Goal: Task Accomplishment & Management: Use online tool/utility

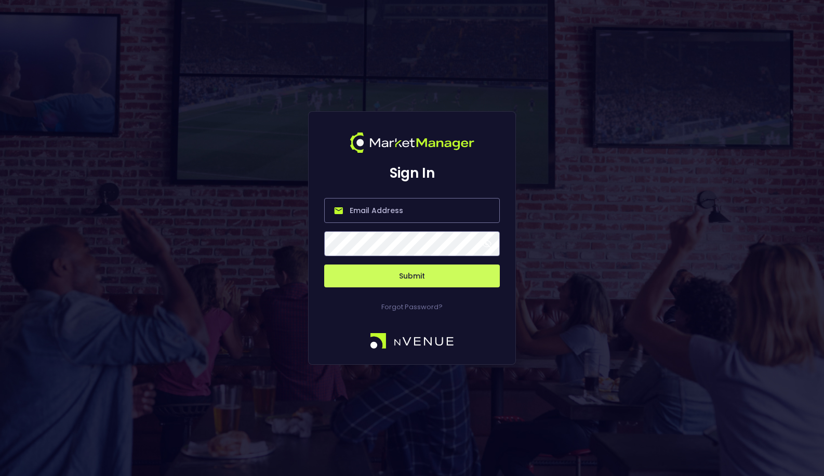
type input "matt@nvenue.com"
click at [405, 283] on button "Submit" at bounding box center [412, 275] width 176 height 23
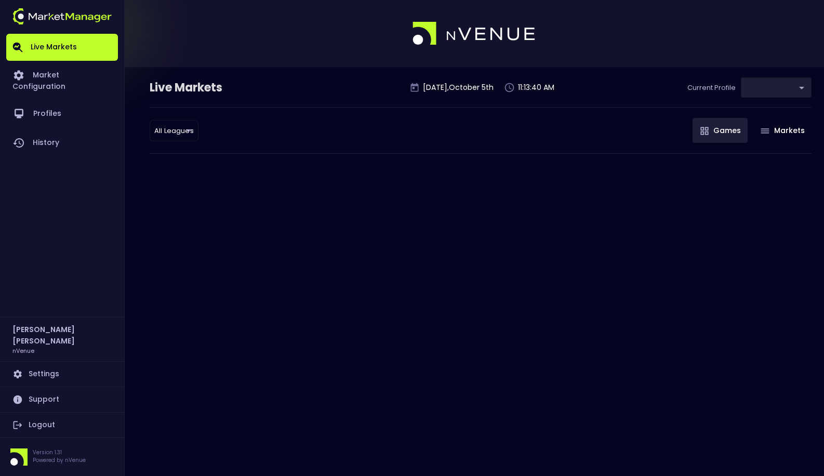
type input "0a763355-b225-40e6-8c79-2dda4ec7b2cf"
click at [200, 135] on div "All Leagues all leagues ​ Games Markets" at bounding box center [481, 130] width 662 height 47
click at [176, 135] on body "Live Markets Market Configuration Profiles History Matt Jensen nVenue Settings …" at bounding box center [412, 238] width 824 height 476
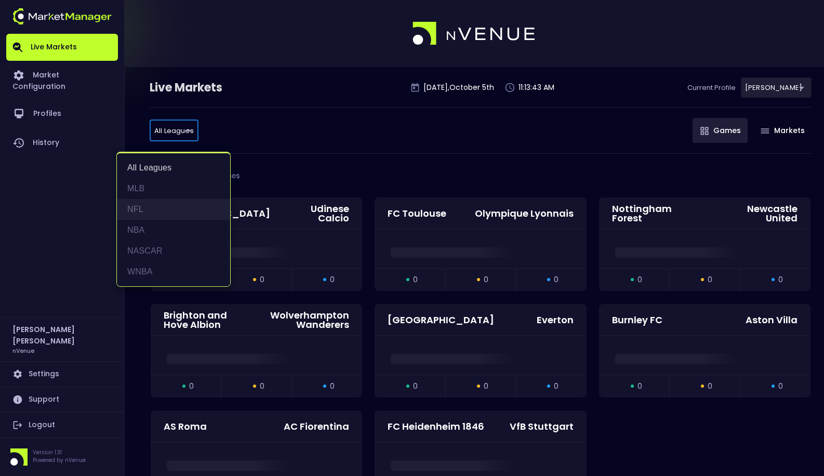
click at [187, 206] on li "NFL" at bounding box center [173, 209] width 113 height 21
type input "NFL"
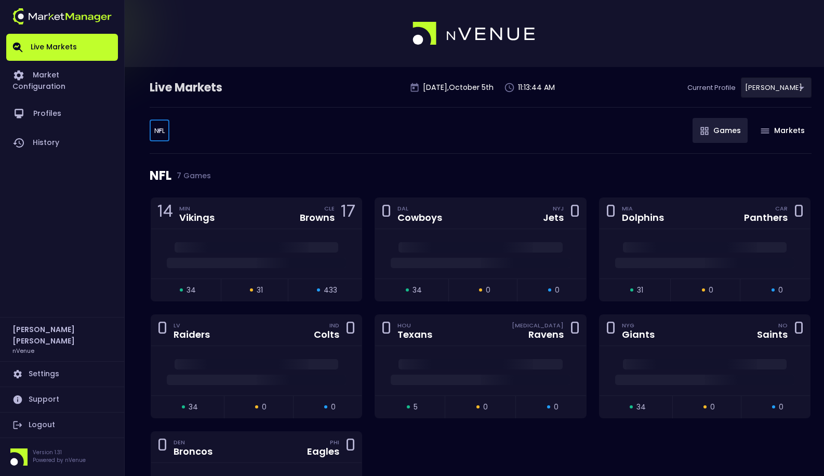
click at [308, 124] on div "NFL NFL ​ Games Markets" at bounding box center [481, 130] width 662 height 47
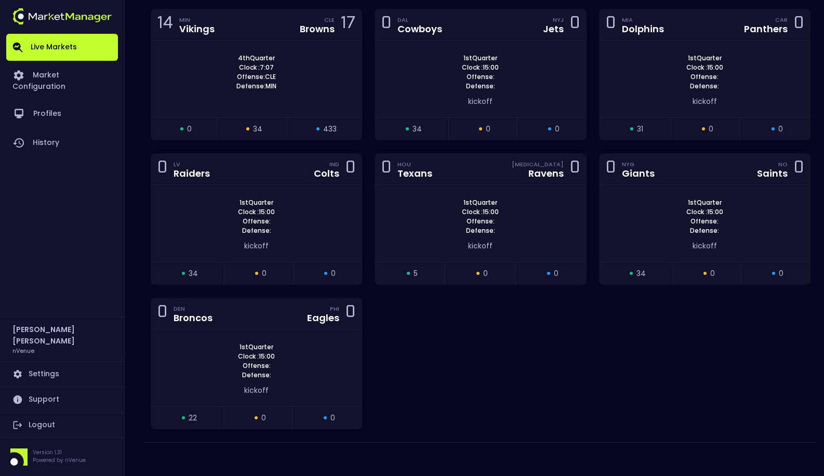
scroll to position [190, 0]
click at [499, 248] on div "kickoff" at bounding box center [479, 244] width 179 height 11
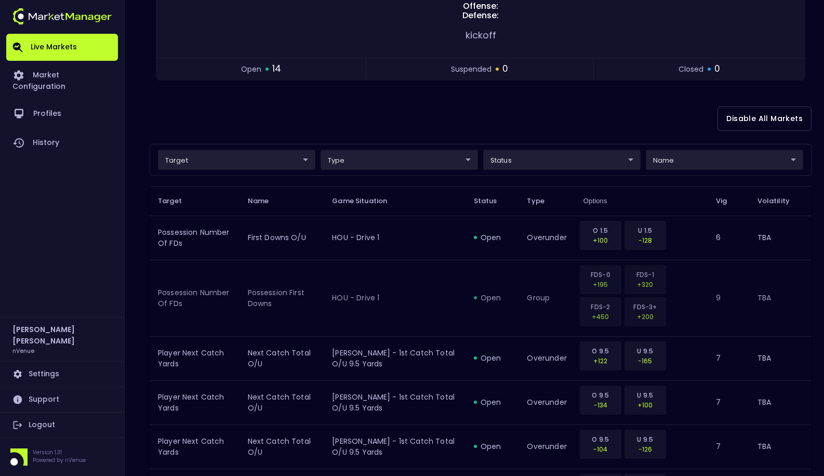
scroll to position [0, 0]
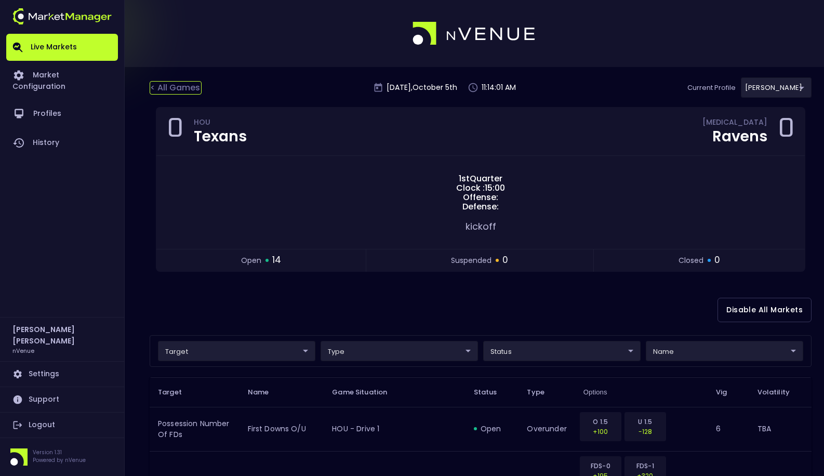
click at [176, 92] on div "< All Games" at bounding box center [176, 88] width 52 height 14
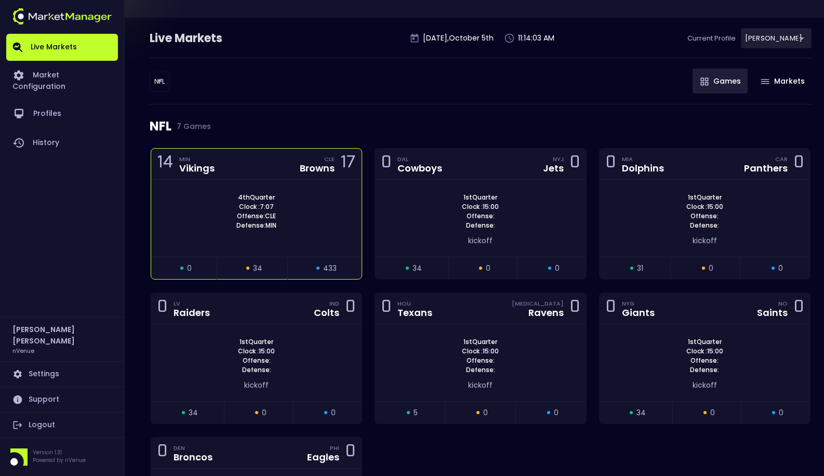
scroll to position [76, 0]
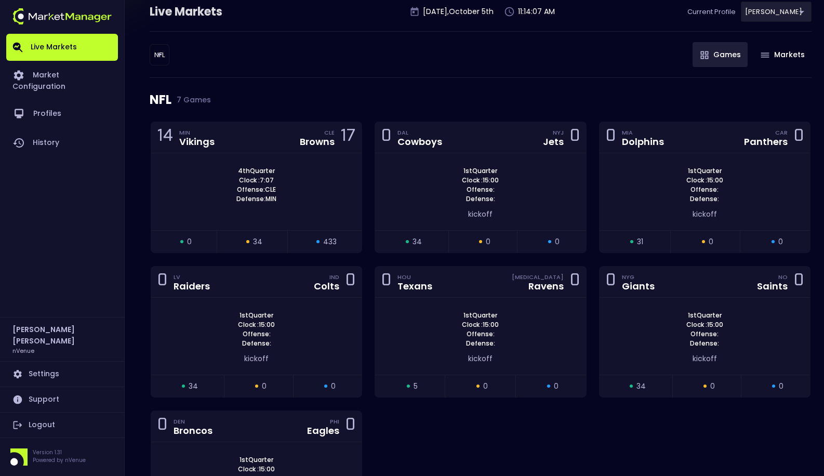
click at [612, 75] on div "NFL NFL ​ Games Markets" at bounding box center [481, 54] width 662 height 47
click at [577, 62] on div "NFL NFL ​ Games Markets" at bounding box center [481, 54] width 662 height 47
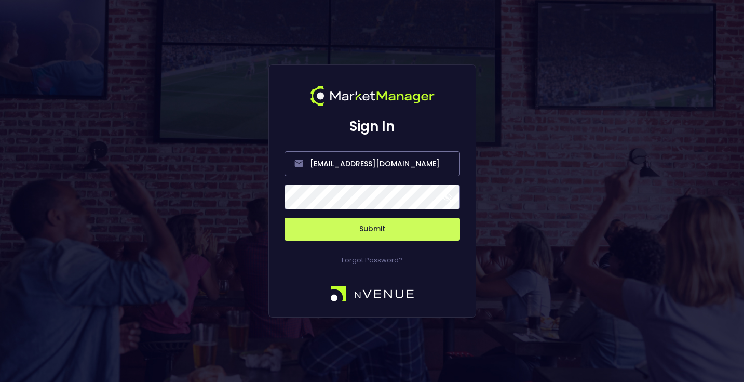
click at [348, 227] on button "Submit" at bounding box center [373, 229] width 176 height 23
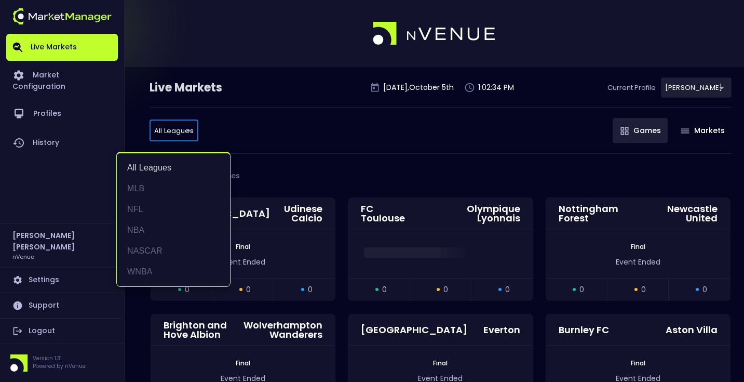
drag, startPoint x: 168, startPoint y: 253, endPoint x: 250, endPoint y: 163, distance: 122.4
click at [169, 253] on li "NASCAR" at bounding box center [173, 250] width 113 height 21
type input "NASCAR"
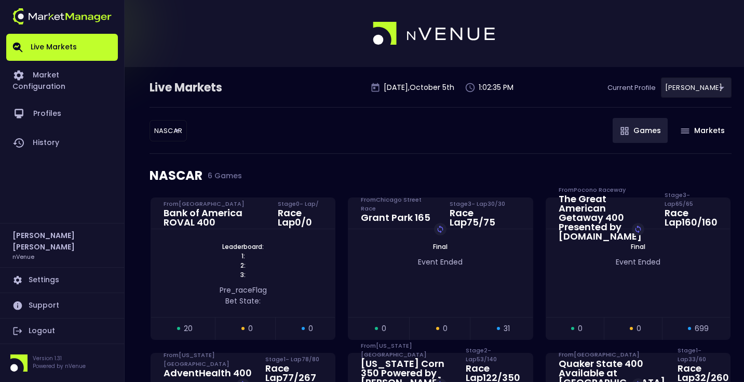
click at [265, 132] on div "NASCAR NASCAR ​ Games Markets" at bounding box center [441, 130] width 582 height 47
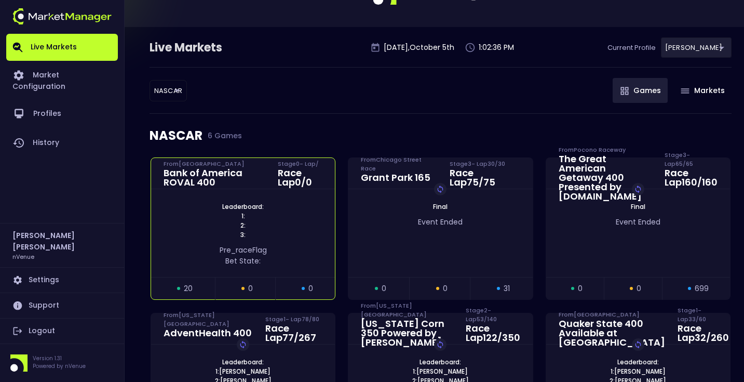
click at [286, 250] on div "pre_race Flag Bet State:" at bounding box center [243, 256] width 153 height 22
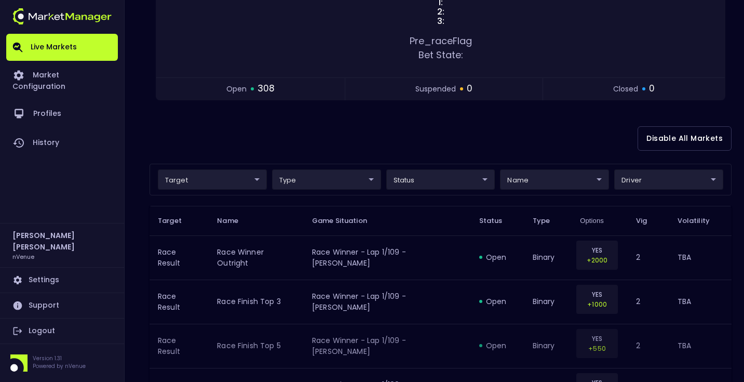
scroll to position [127, 0]
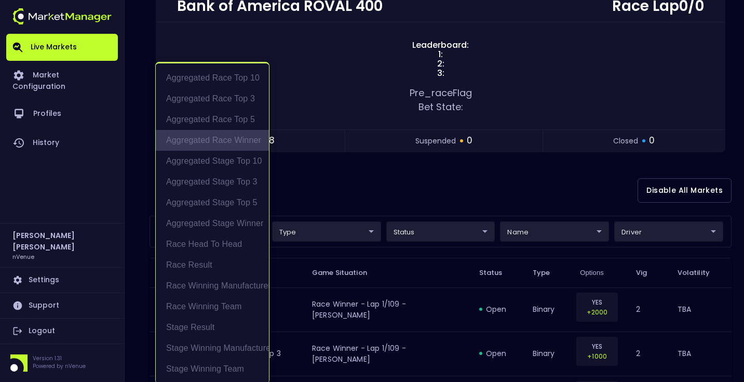
click at [222, 139] on li "Aggregated Race Winner" at bounding box center [212, 140] width 113 height 21
type input "Aggregated Race Winner"
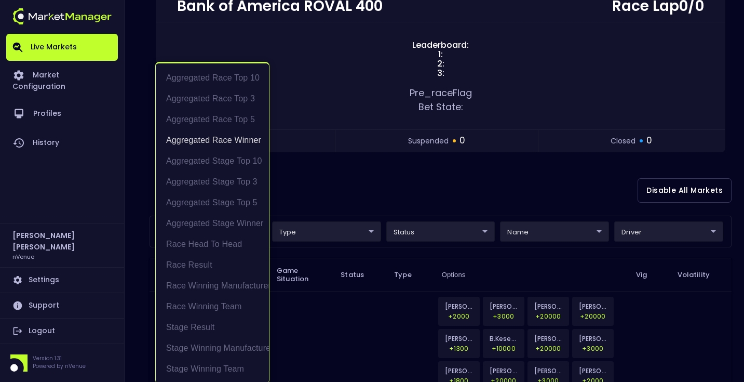
click at [383, 157] on div at bounding box center [372, 191] width 744 height 382
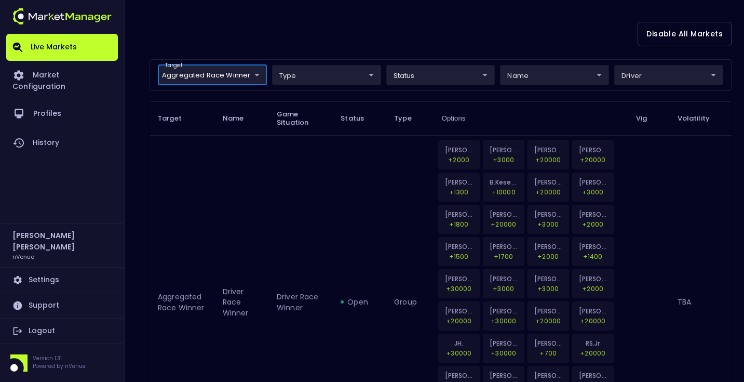
scroll to position [223, 0]
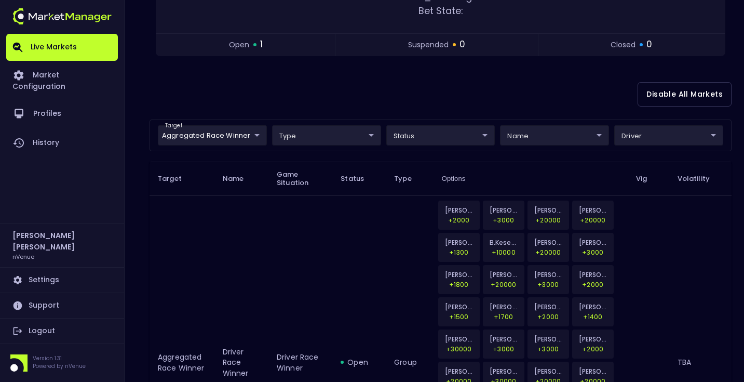
click at [366, 110] on div "Disable All Markets" at bounding box center [441, 94] width 582 height 50
click at [236, 137] on body "Live Markets Market Configuration Profiles History [PERSON_NAME] nVenue Setting…" at bounding box center [372, 179] width 744 height 804
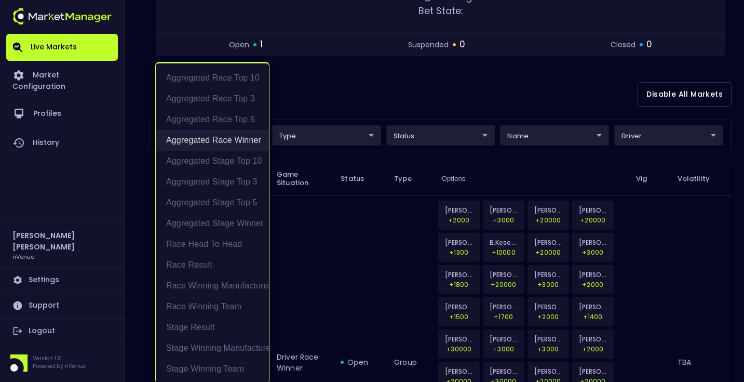
click at [232, 146] on li "Aggregated Race Winner" at bounding box center [212, 140] width 113 height 21
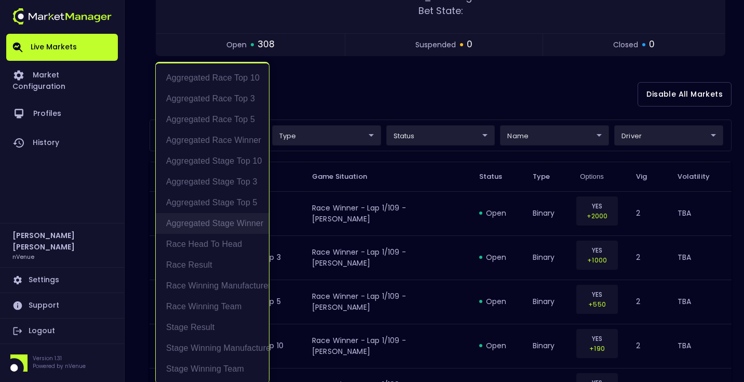
click at [220, 222] on li "Aggregated Stage Winner" at bounding box center [212, 223] width 113 height 21
type input "Aggregated Stage Winner"
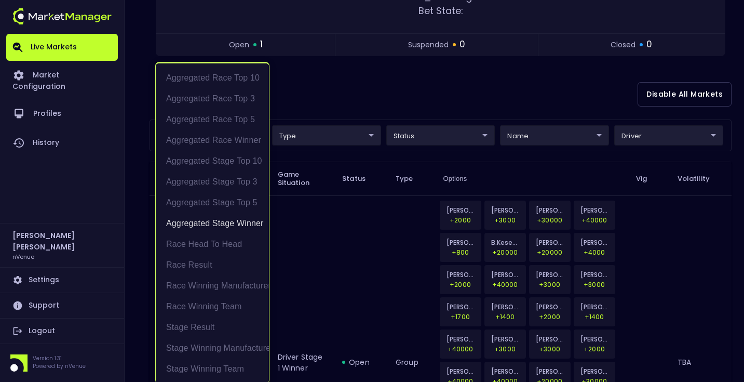
click at [403, 88] on div at bounding box center [372, 191] width 744 height 382
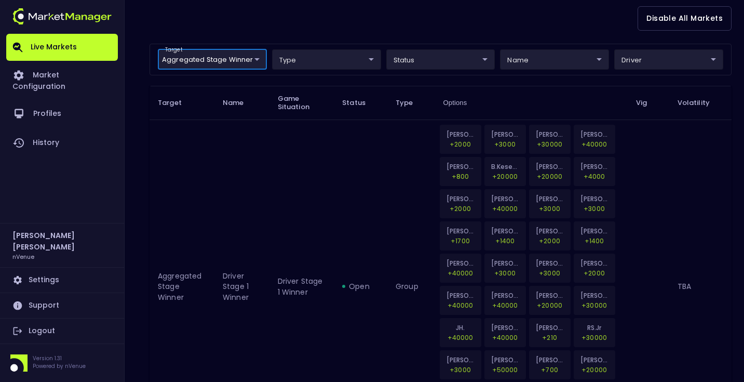
scroll to position [231, 0]
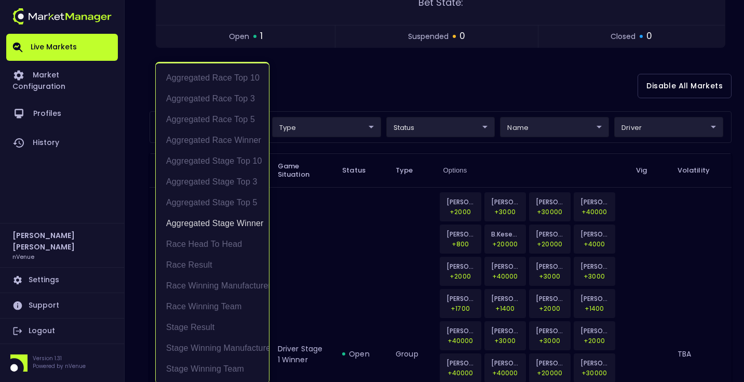
click at [214, 123] on body "Live Markets Market Configuration Profiles History Matt Jensen nVenue Settings …" at bounding box center [372, 171] width 744 height 804
click at [217, 225] on li "Aggregated Stage Winner" at bounding box center [212, 223] width 113 height 21
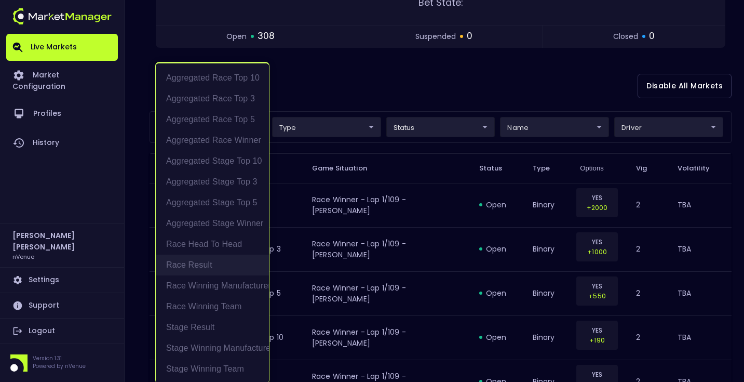
click at [217, 264] on li "Race Result" at bounding box center [212, 264] width 113 height 21
type input "Race Result"
click at [408, 90] on div at bounding box center [372, 191] width 744 height 382
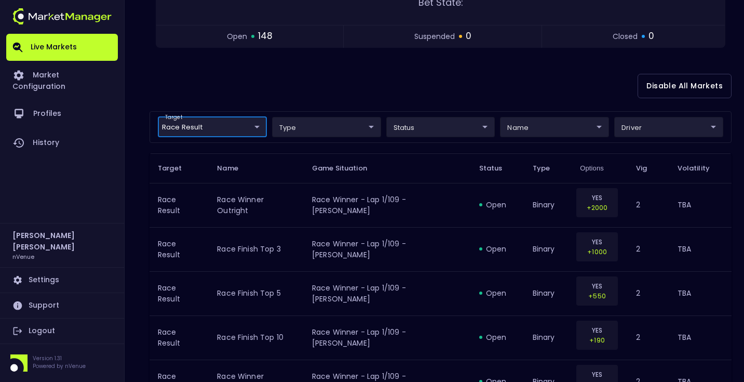
scroll to position [0, 0]
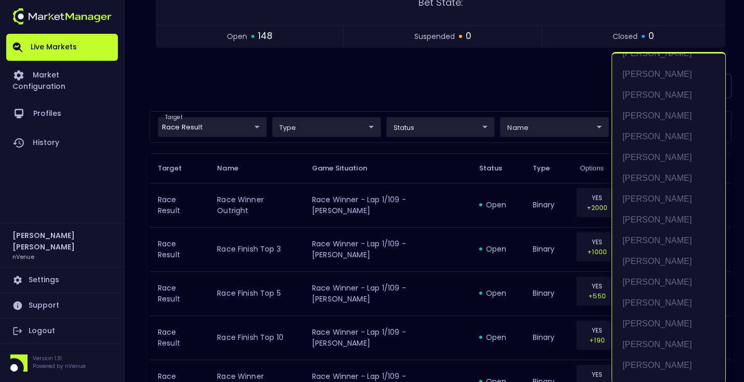
scroll to position [455, 0]
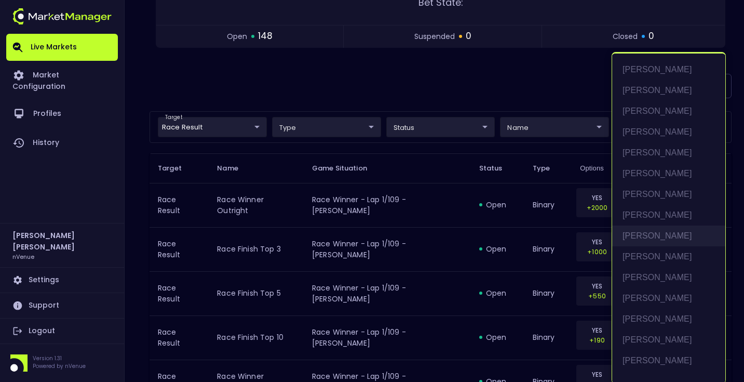
click at [643, 238] on li "[PERSON_NAME]" at bounding box center [668, 235] width 113 height 21
type input "[PERSON_NAME]"
click at [508, 92] on div at bounding box center [372, 191] width 744 height 382
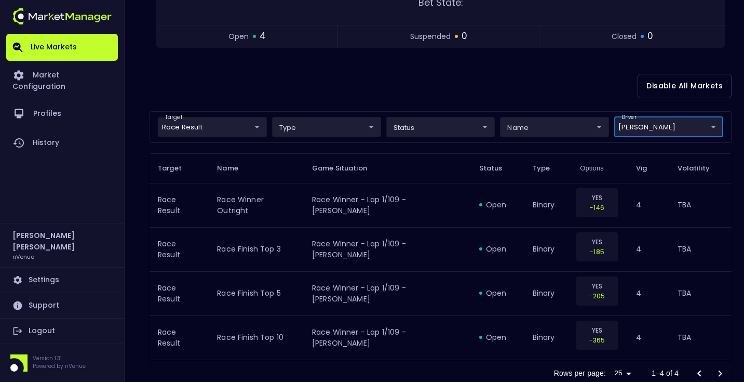
scroll to position [0, 0]
click at [508, 92] on div "Disable All Markets" at bounding box center [441, 86] width 582 height 50
click at [218, 127] on body "Live Markets Market Configuration Profiles History Matt Jensen nVenue Settings …" at bounding box center [372, 90] width 744 height 643
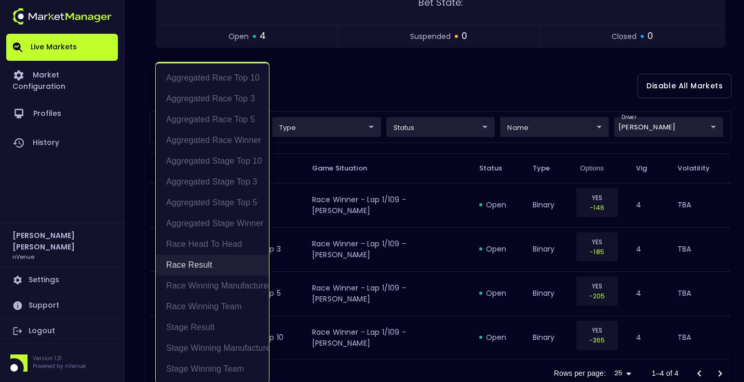
click at [213, 263] on li "Race Result" at bounding box center [212, 264] width 113 height 21
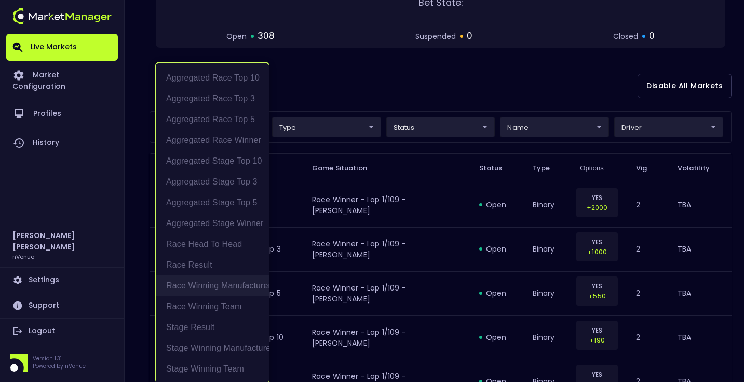
scroll to position [2, 0]
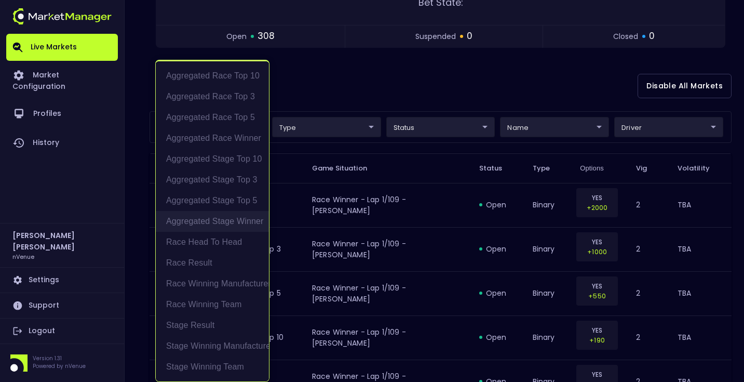
click at [239, 217] on li "Aggregated Stage Winner" at bounding box center [212, 221] width 113 height 21
type input "Aggregated Stage Winner"
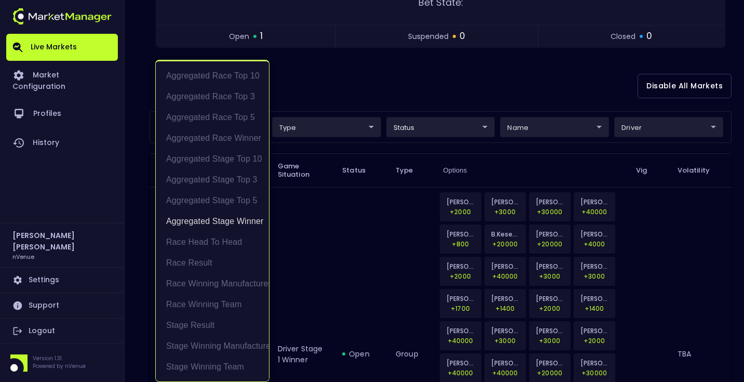
click at [409, 96] on div at bounding box center [372, 191] width 744 height 382
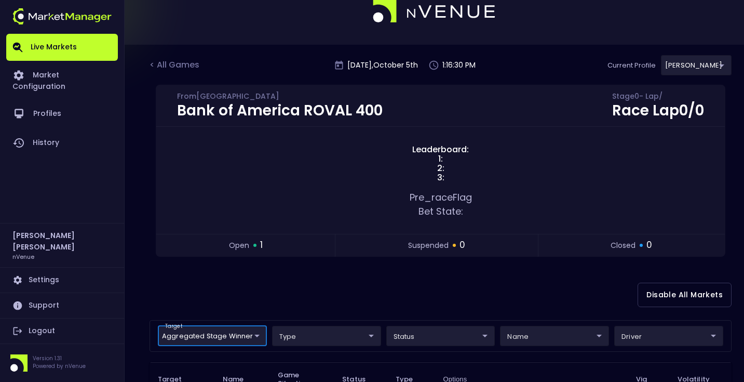
scroll to position [0, 0]
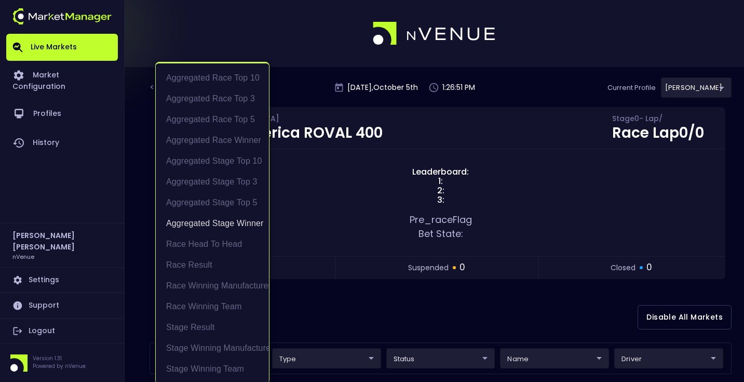
click at [234, 220] on li "Aggregated Stage Winner" at bounding box center [212, 223] width 113 height 21
click at [362, 308] on div at bounding box center [372, 191] width 744 height 382
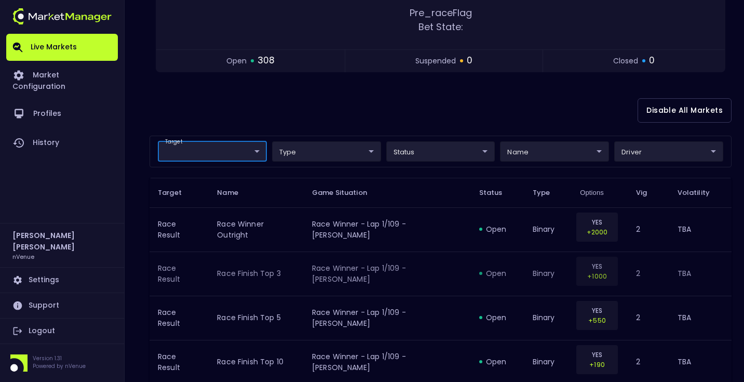
scroll to position [223, 0]
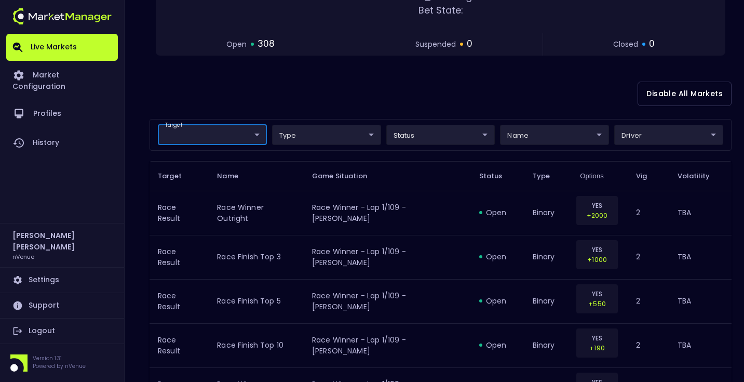
click at [380, 79] on div "Disable All Markets" at bounding box center [441, 94] width 582 height 50
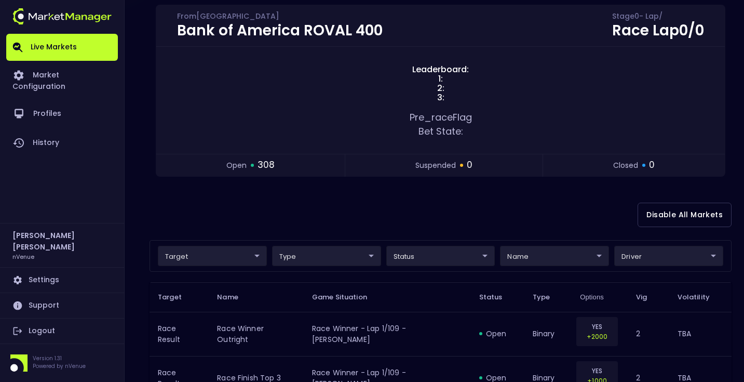
scroll to position [102, 0]
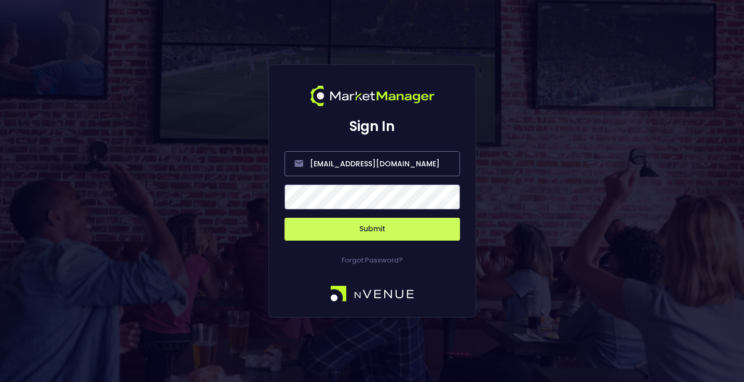
click at [407, 235] on button "Submit" at bounding box center [373, 229] width 176 height 23
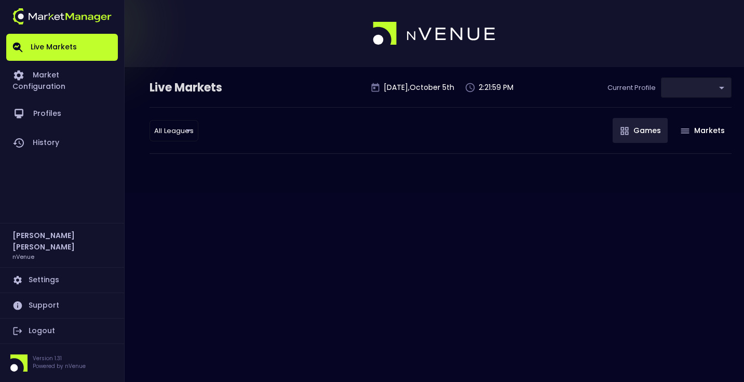
type input "0a763355-b225-40e6-8c79-2dda4ec7b2cf"
click at [170, 139] on body "Live Markets Market Configuration Profiles History Matt Jensen nVenue Settings …" at bounding box center [372, 191] width 744 height 382
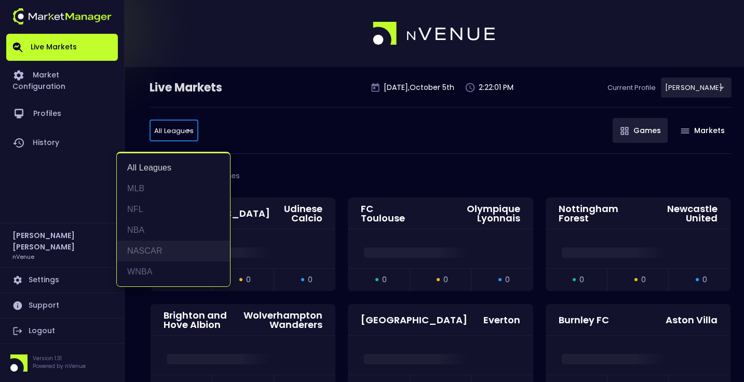
click at [166, 243] on li "NASCAR" at bounding box center [173, 250] width 113 height 21
type input "NASCAR"
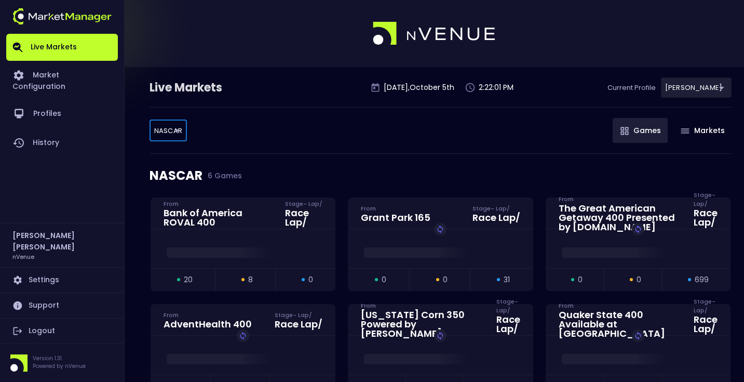
click at [267, 117] on div "NASCAR NASCAR ​ Games Markets" at bounding box center [441, 130] width 582 height 47
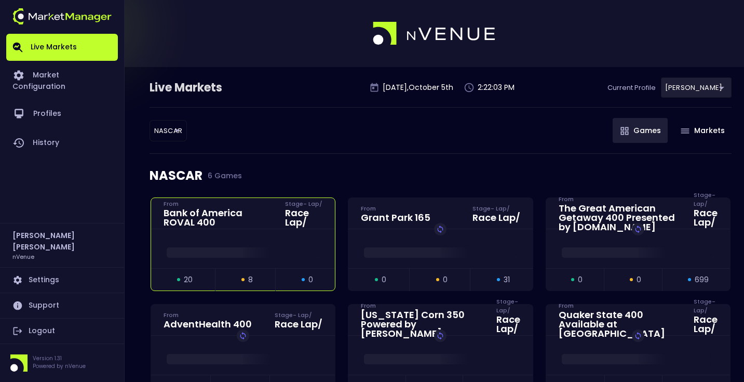
click at [261, 228] on div "Bank of America ROVAL 400 From Stage - Lap / Race Lap /" at bounding box center [243, 213] width 184 height 31
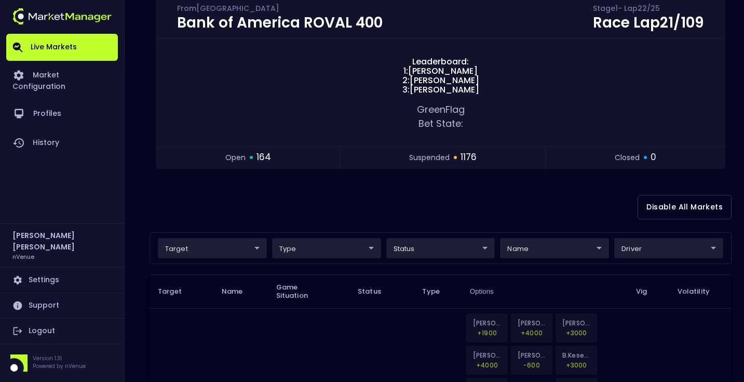
scroll to position [110, 0]
click at [335, 213] on div "Disable All Markets" at bounding box center [441, 207] width 582 height 50
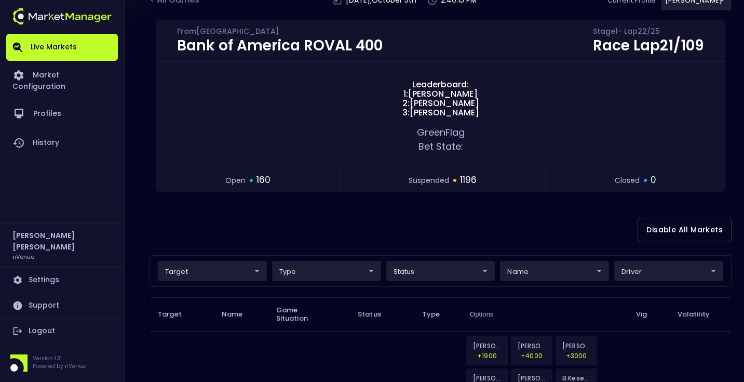
scroll to position [87, 0]
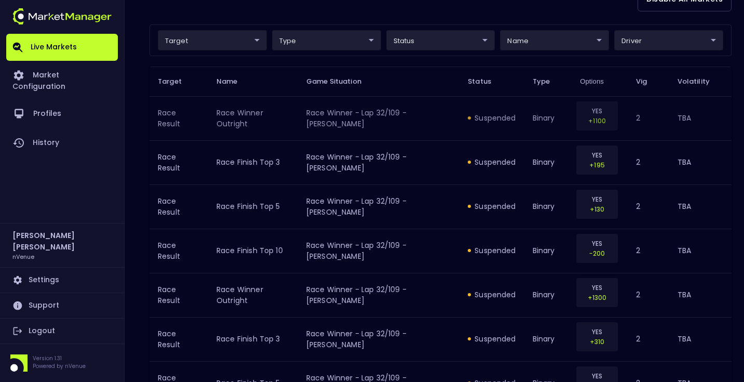
scroll to position [199, 0]
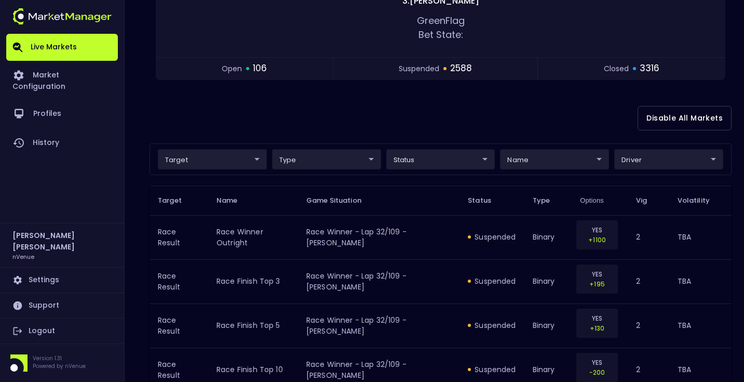
click at [340, 131] on div "Disable All Markets" at bounding box center [441, 118] width 582 height 50
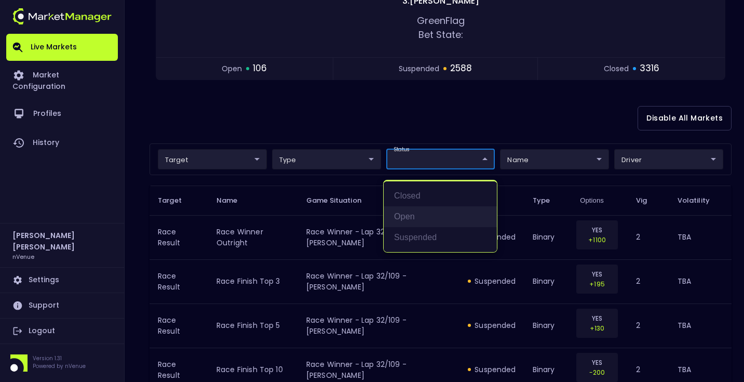
click at [440, 215] on li "open" at bounding box center [440, 216] width 113 height 21
type input "open"
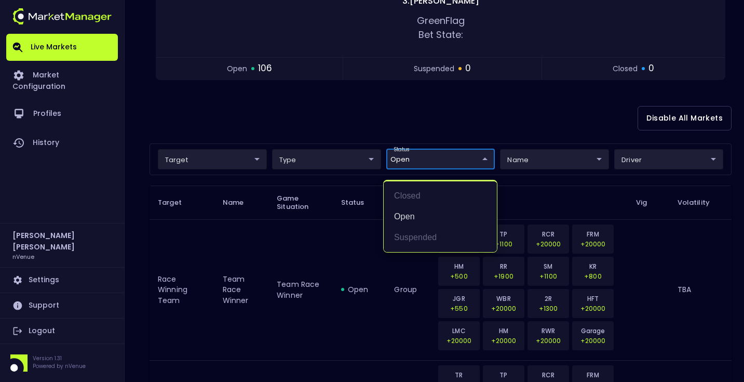
click at [407, 126] on div at bounding box center [372, 191] width 744 height 382
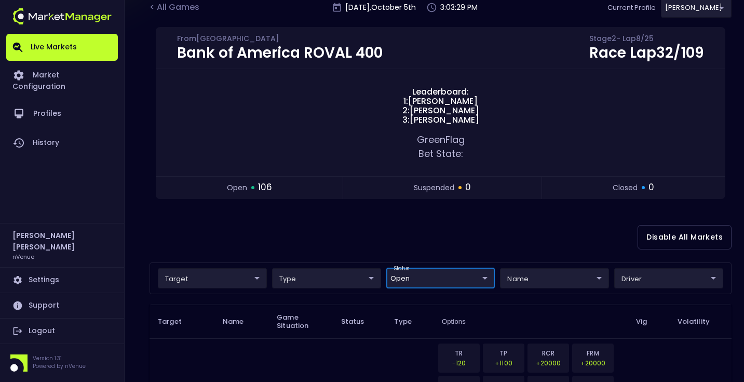
scroll to position [62, 0]
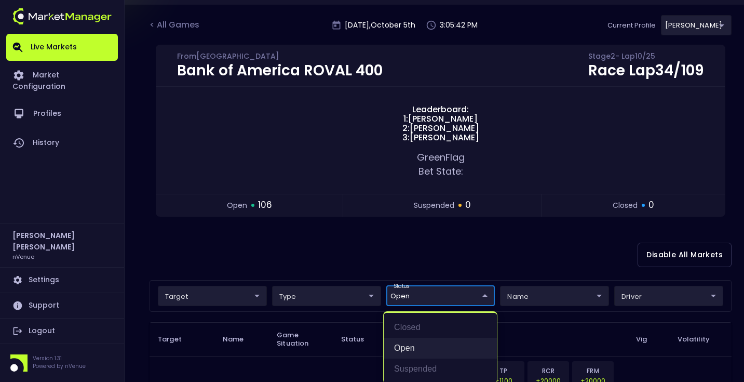
click at [426, 346] on li "open" at bounding box center [440, 348] width 113 height 21
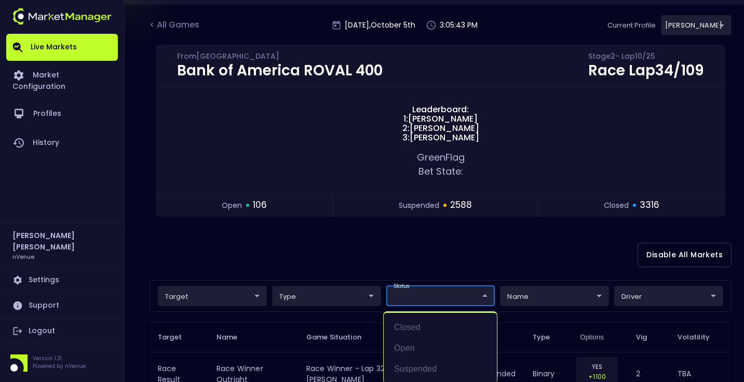
click at [415, 250] on div at bounding box center [372, 191] width 744 height 382
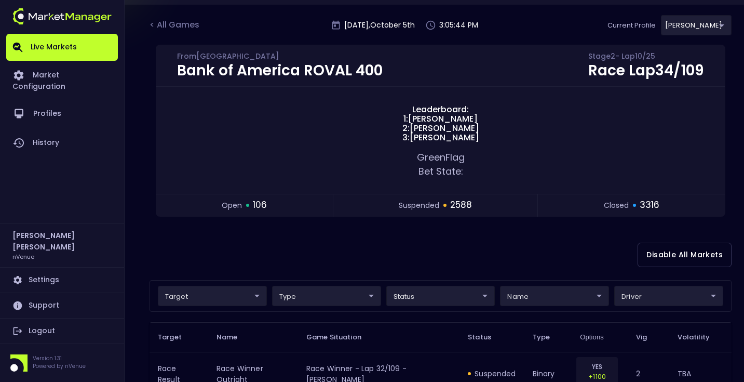
click at [415, 250] on div "Disable All Markets" at bounding box center [441, 255] width 582 height 50
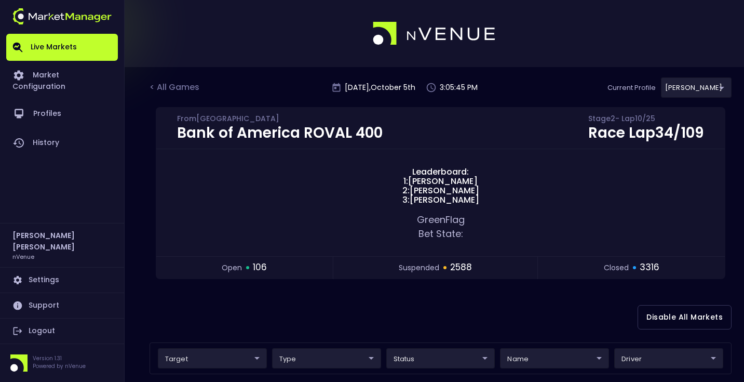
click at [251, 87] on div "< All Games [DATE] 3:05:45 PM Current Profile [PERSON_NAME] 0a763355-b225-40e6-…" at bounding box center [441, 92] width 582 height 30
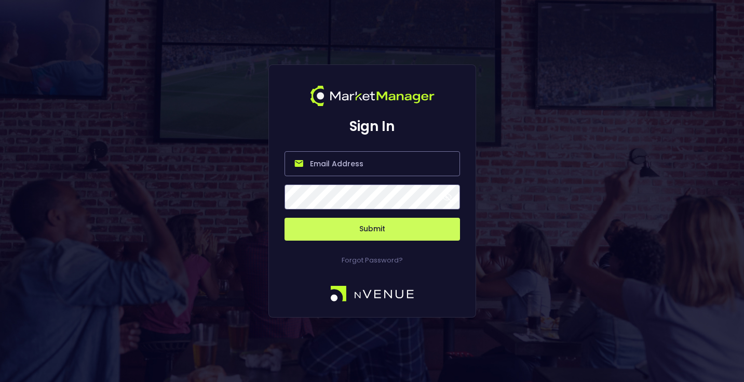
type input "[EMAIL_ADDRESS][DOMAIN_NAME]"
click at [393, 230] on button "Submit" at bounding box center [373, 229] width 176 height 23
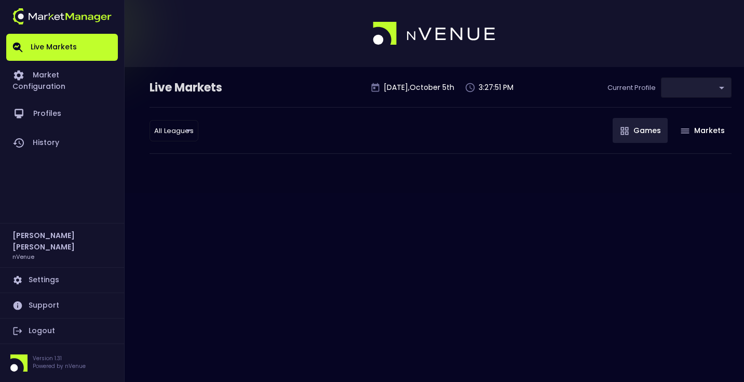
type input "0a763355-b225-40e6-8c79-2dda4ec7b2cf"
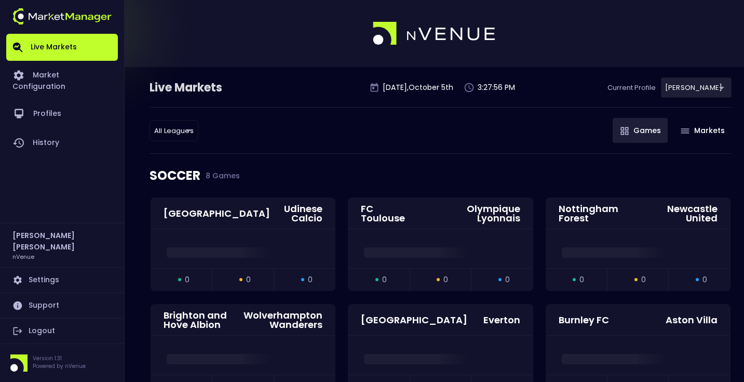
drag, startPoint x: 340, startPoint y: 129, endPoint x: 332, endPoint y: 129, distance: 8.3
click at [339, 129] on div "All Leagues all leagues ​ Games Markets" at bounding box center [441, 130] width 582 height 47
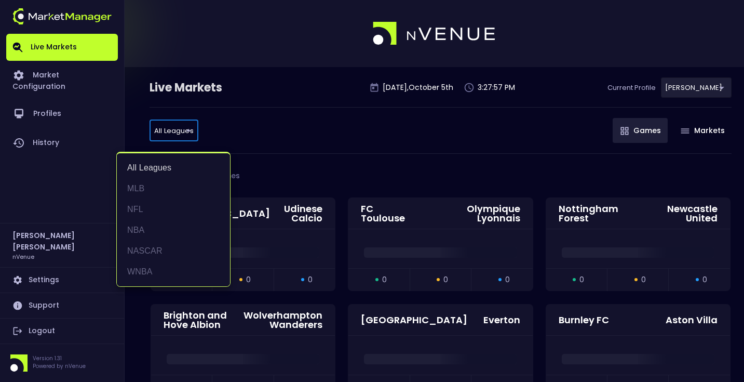
drag, startPoint x: 178, startPoint y: 248, endPoint x: 282, endPoint y: 139, distance: 151.3
click at [179, 248] on li "NASCAR" at bounding box center [173, 250] width 113 height 21
type input "NASCAR"
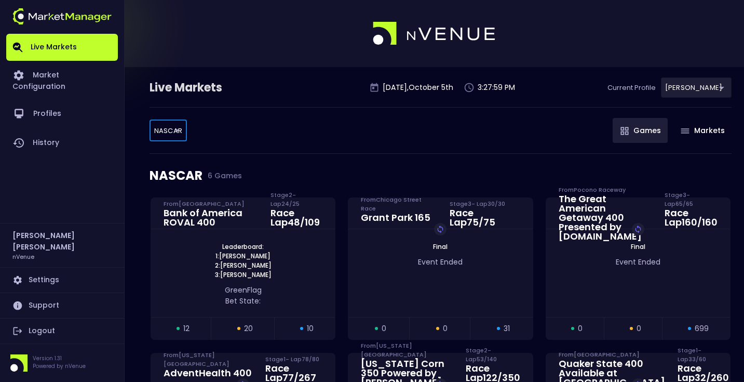
click at [292, 132] on div "NASCAR NASCAR ​ Games Markets" at bounding box center [441, 130] width 582 height 47
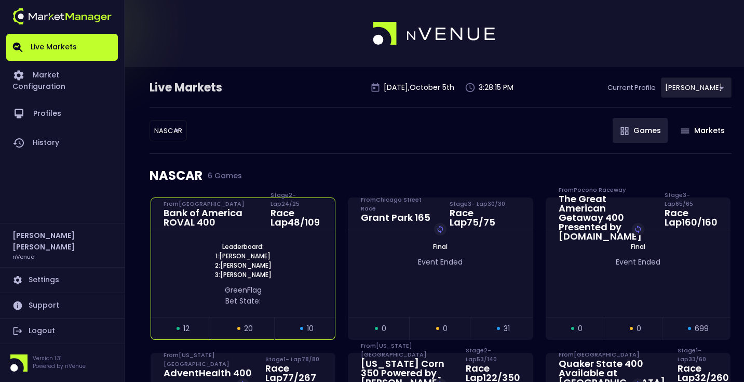
click at [273, 260] on span "1: [PERSON_NAME]" at bounding box center [242, 255] width 61 height 9
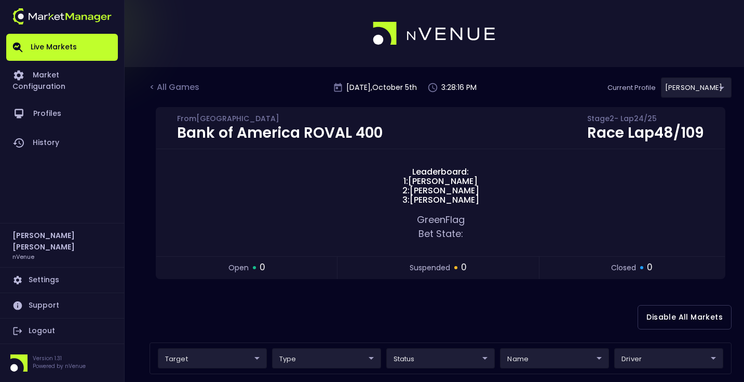
click at [327, 309] on div "Disable All Markets" at bounding box center [441, 317] width 582 height 50
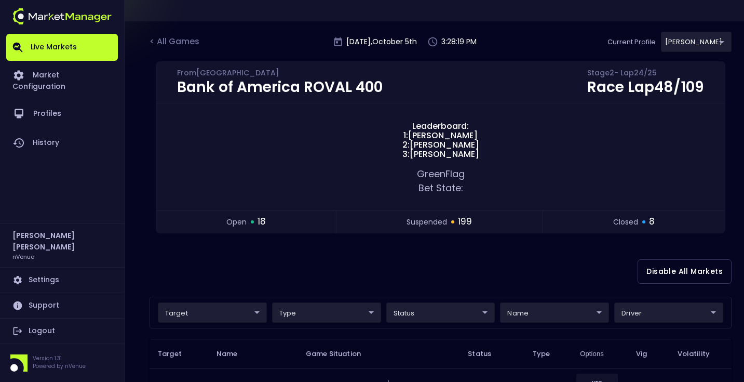
scroll to position [68, 0]
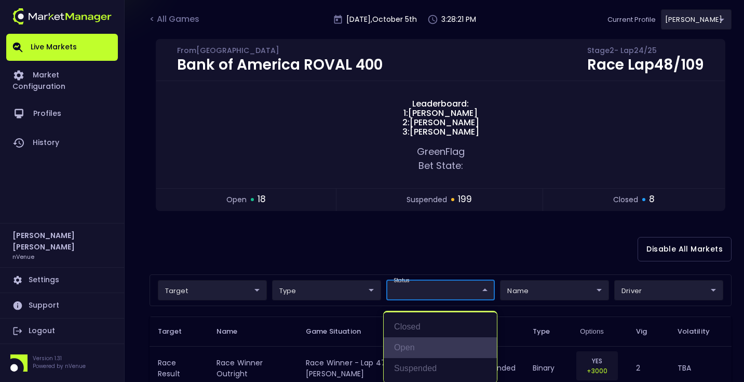
click at [426, 345] on li "open" at bounding box center [440, 347] width 113 height 21
type input "open"
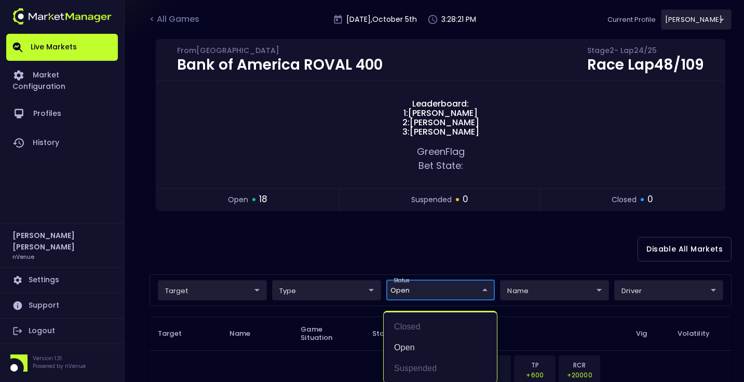
click at [435, 243] on div at bounding box center [372, 191] width 744 height 382
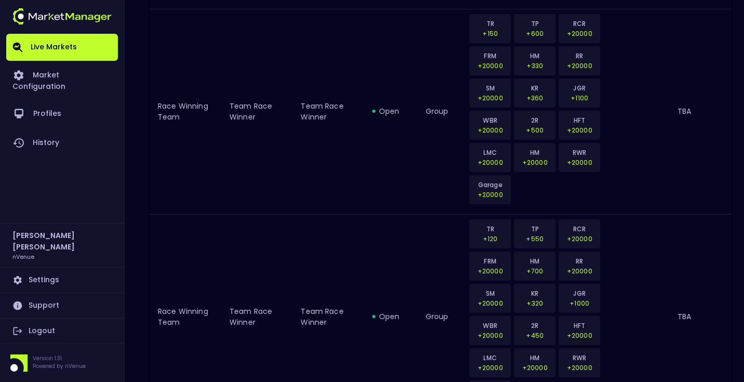
scroll to position [408, 0]
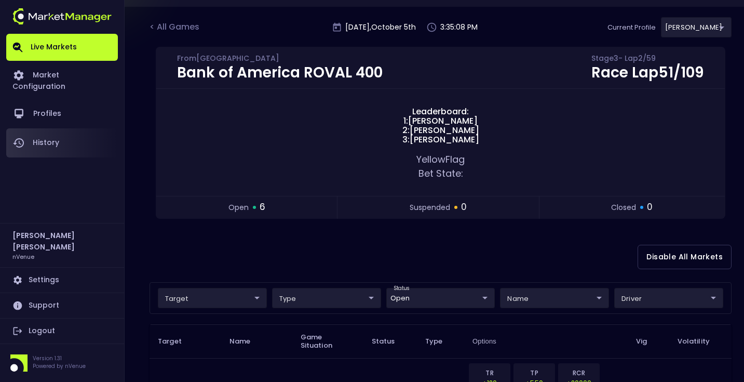
scroll to position [164, 0]
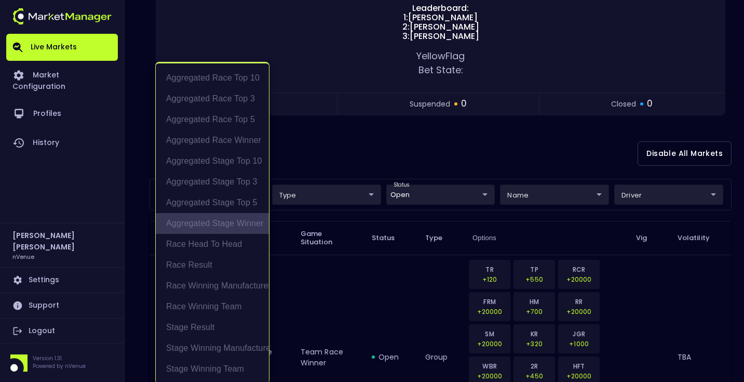
click at [233, 222] on li "Aggregated Stage Winner" at bounding box center [212, 223] width 113 height 21
type input "Aggregated Stage Winner"
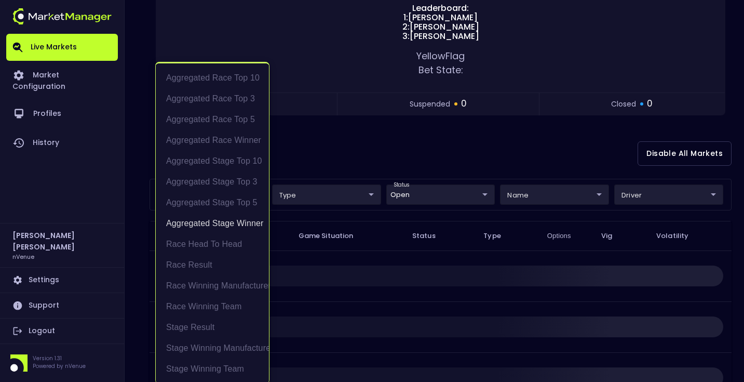
click at [366, 145] on div at bounding box center [372, 191] width 744 height 382
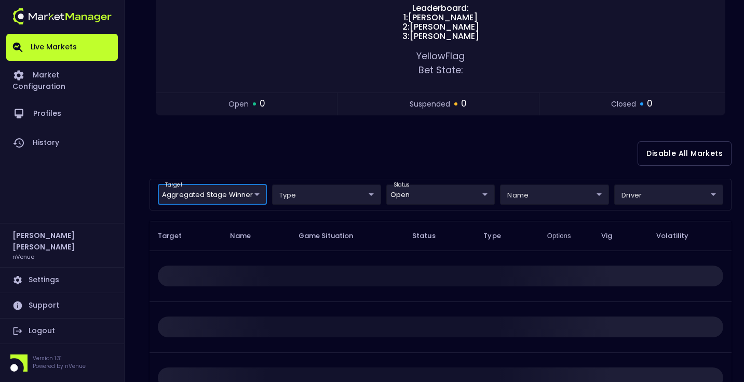
scroll to position [0, 0]
click at [366, 145] on div "Disable All Markets" at bounding box center [441, 153] width 582 height 50
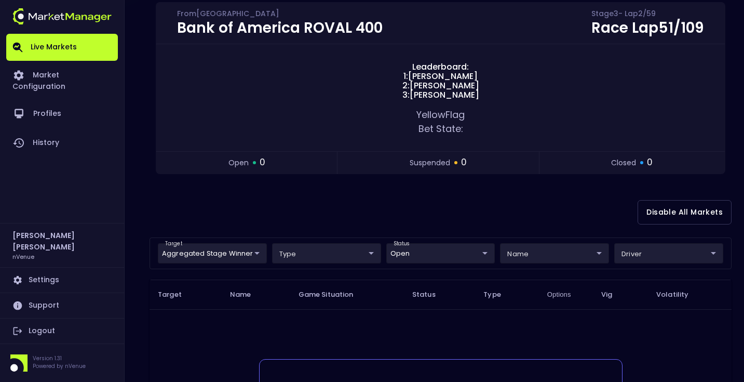
scroll to position [105, 0]
click at [233, 254] on body "Live Markets Market Configuration Profiles History Matt Jensen nVenue Settings …" at bounding box center [372, 230] width 744 height 670
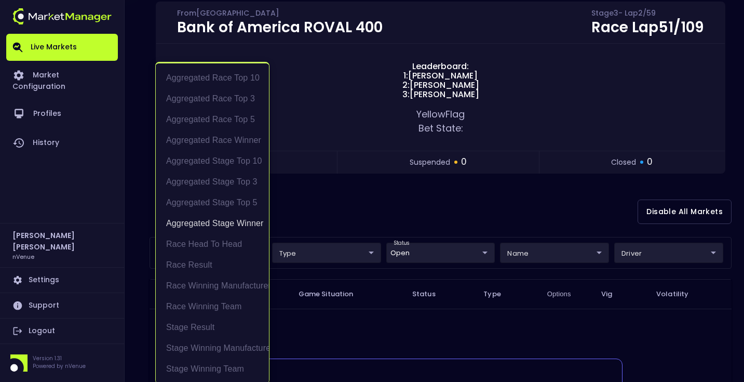
drag, startPoint x: 236, startPoint y: 221, endPoint x: 361, endPoint y: 210, distance: 125.1
click at [240, 221] on li "Aggregated Stage Winner" at bounding box center [212, 223] width 113 height 21
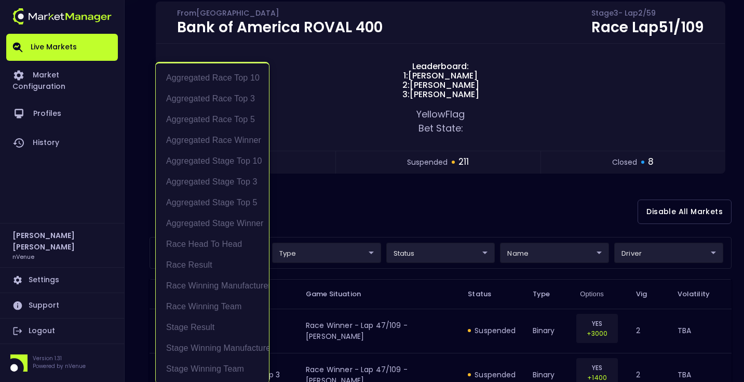
click at [369, 209] on div at bounding box center [372, 191] width 744 height 382
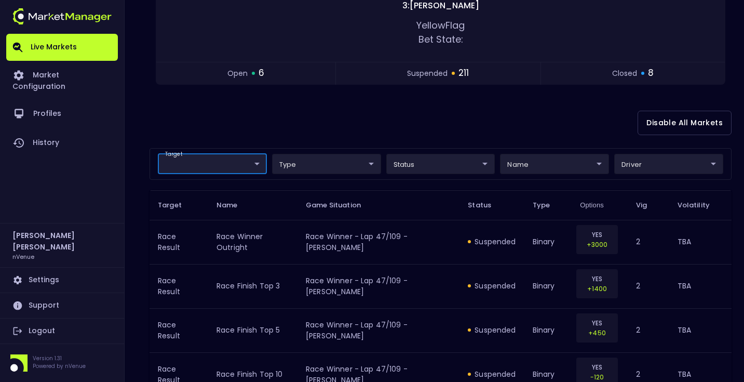
scroll to position [222, 0]
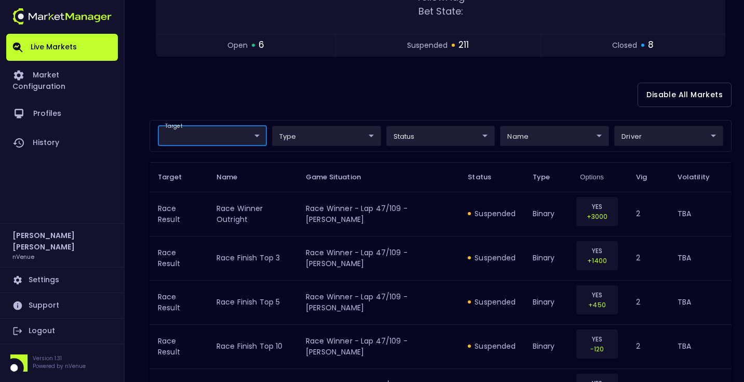
click at [337, 125] on div "target ​ ​ type ​ ​ status ​ ​ name ​ ​ driver ​ ​" at bounding box center [441, 136] width 582 height 32
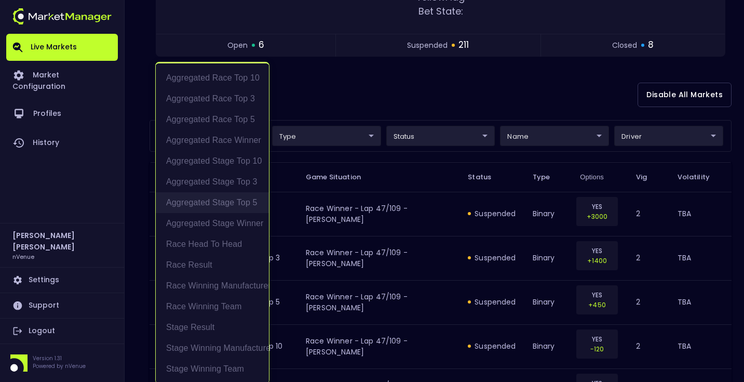
scroll to position [2, 0]
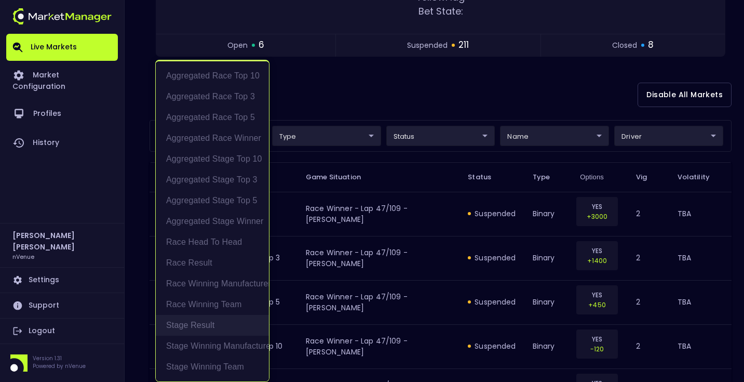
click at [233, 329] on li "Stage Result" at bounding box center [212, 325] width 113 height 21
type input "Stage Result"
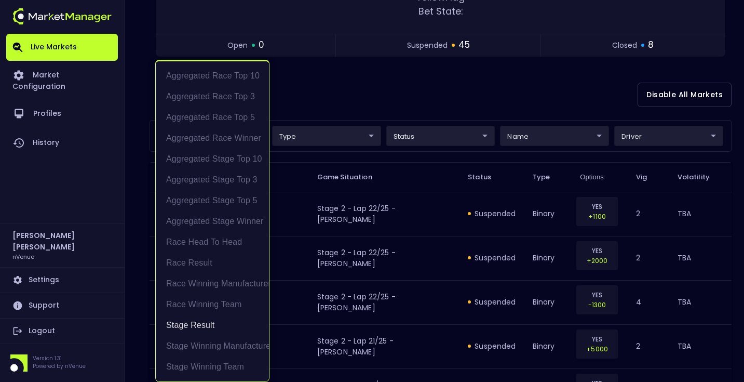
click at [389, 88] on div at bounding box center [372, 191] width 744 height 382
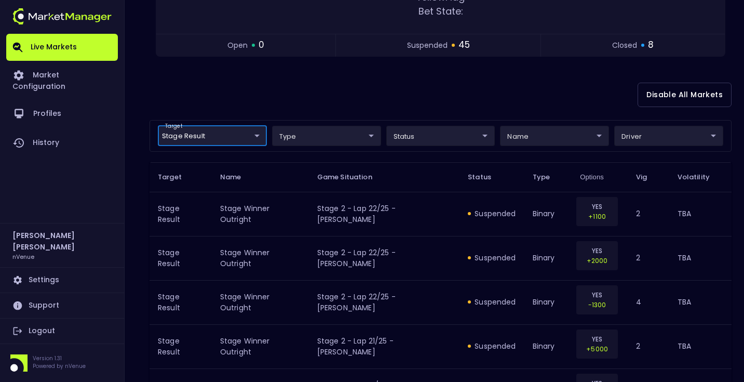
scroll to position [0, 0]
click at [392, 93] on div "Disable All Markets" at bounding box center [441, 95] width 582 height 50
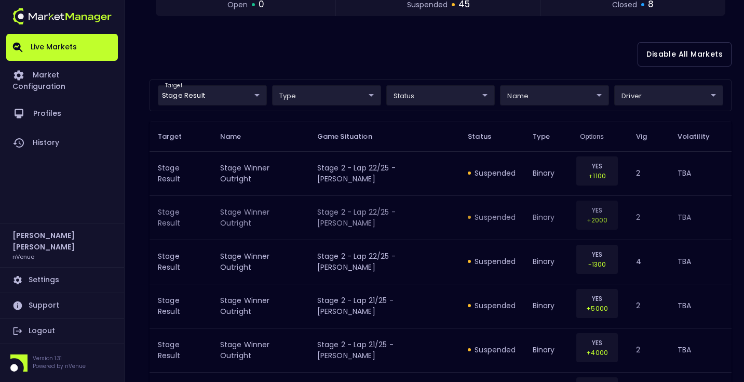
scroll to position [261, 0]
